Goal: Task Accomplishment & Management: Manage account settings

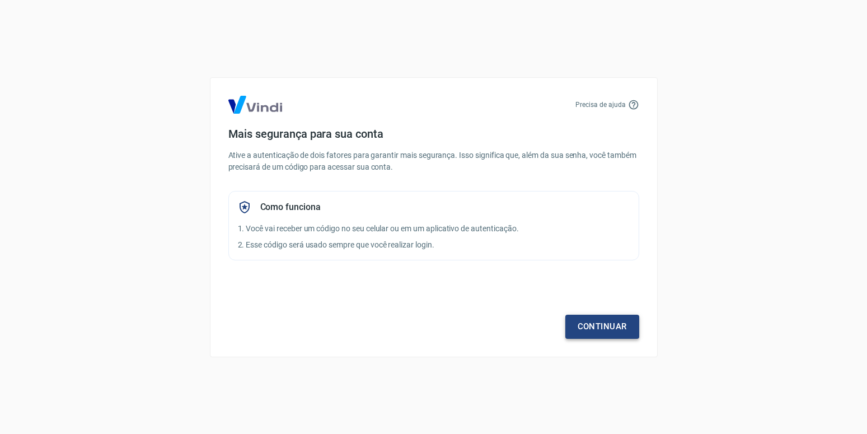
click at [602, 329] on link "Continuar" at bounding box center [602, 327] width 74 height 24
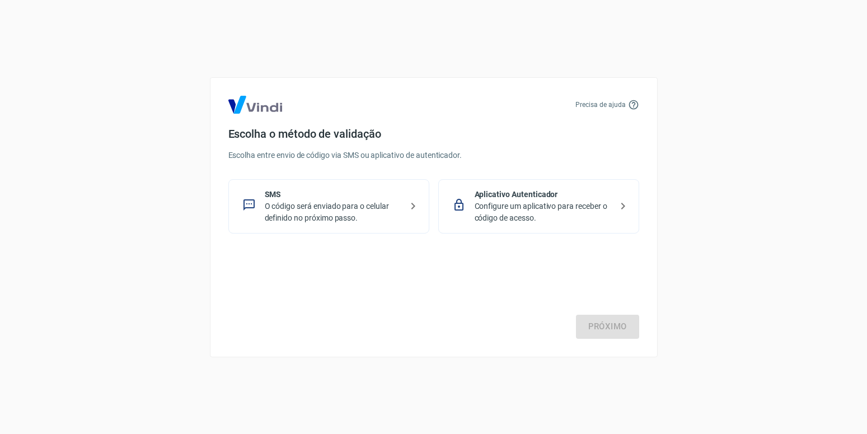
click at [318, 208] on p "O código será enviado para o celular definido no próximo passo." at bounding box center [333, 212] width 137 height 24
click at [609, 326] on link "Próximo" at bounding box center [607, 327] width 63 height 24
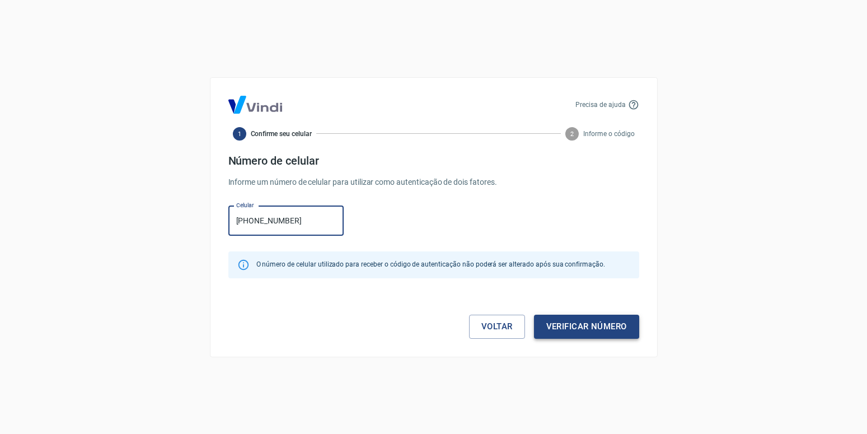
type input "[PHONE_NUMBER]"
click at [565, 324] on button "Verificar número" at bounding box center [586, 327] width 105 height 24
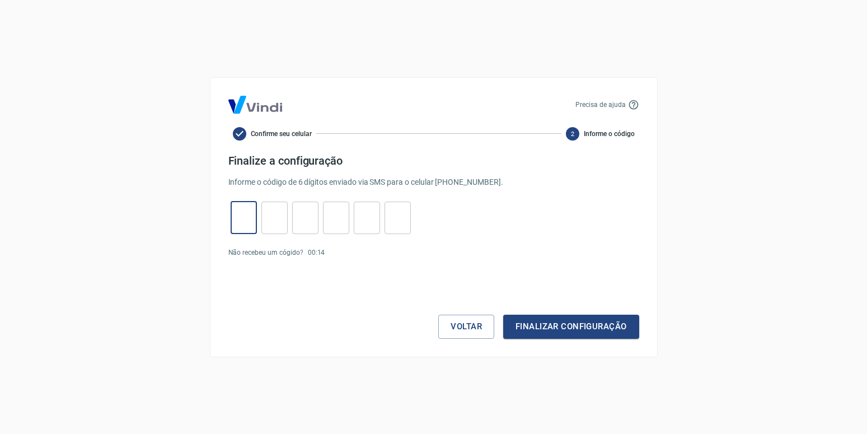
click at [242, 213] on input "tel" at bounding box center [244, 217] width 26 height 24
type input "1"
type input "8"
type input "6"
type input "7"
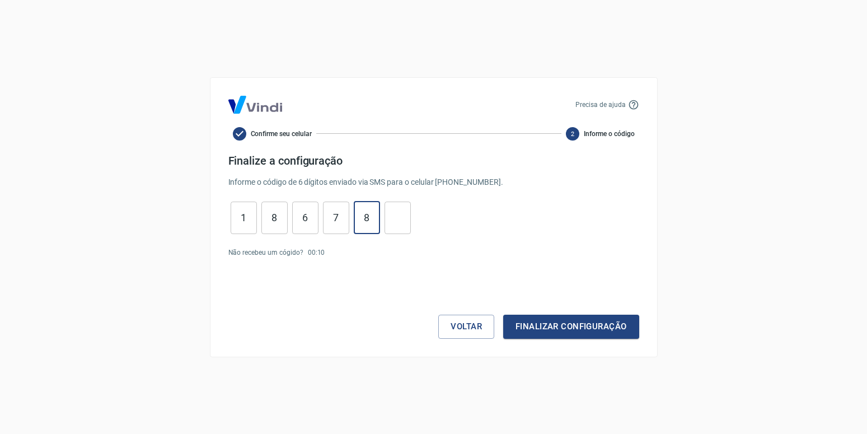
type input "8"
type input "3"
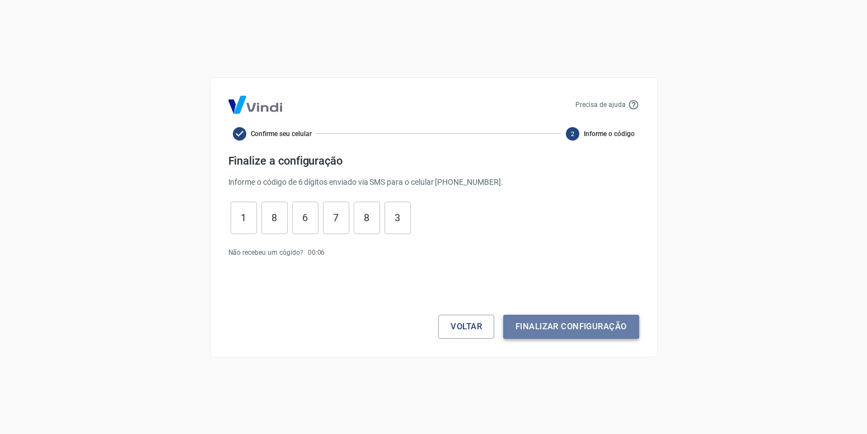
click at [553, 324] on button "Finalizar configuração" at bounding box center [570, 327] width 135 height 24
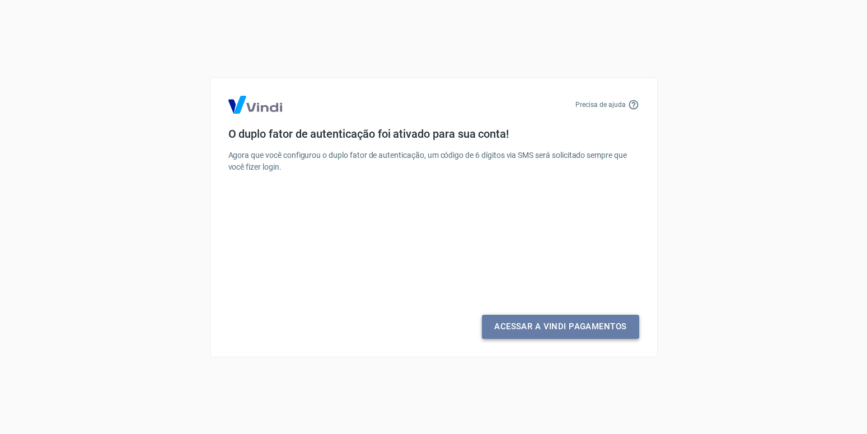
click at [554, 323] on link "Acessar a Vindi Pagamentos" at bounding box center [560, 327] width 157 height 24
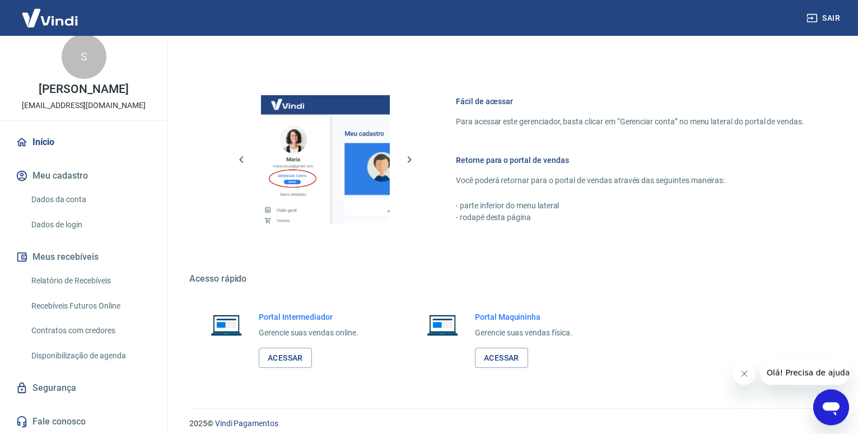
scroll to position [567, 0]
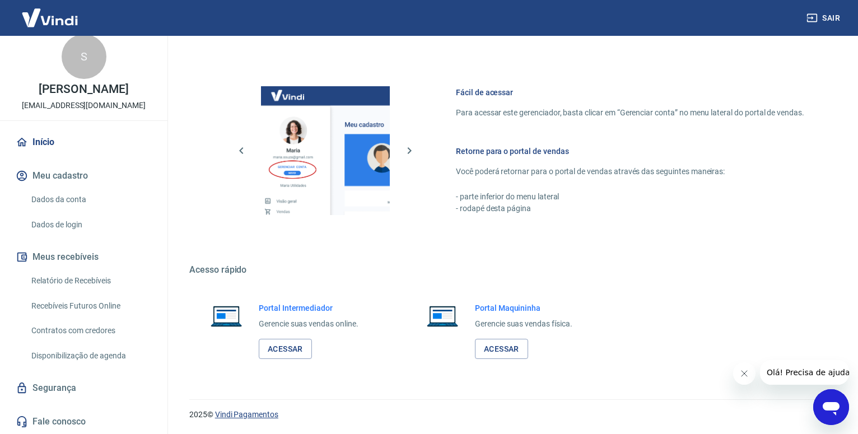
click at [247, 416] on link "Vindi Pagamentos" at bounding box center [246, 414] width 63 height 9
